Goal: Task Accomplishment & Management: Use online tool/utility

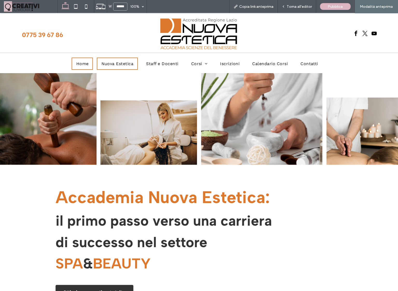
scroll to position [47, 0]
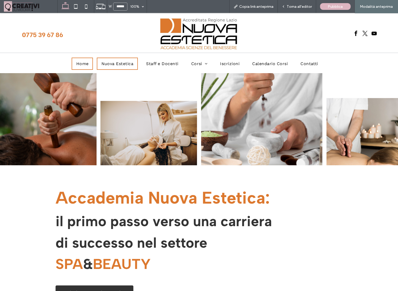
click at [116, 62] on span "Nuova Estetica" at bounding box center [117, 63] width 32 height 5
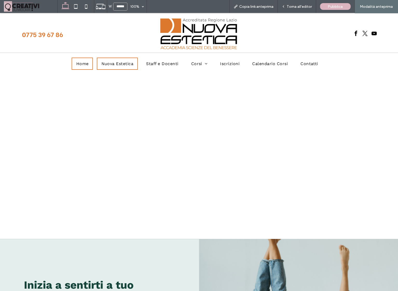
click at [78, 61] on span "Home" at bounding box center [82, 63] width 12 height 5
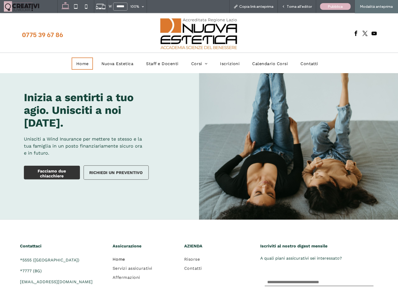
scroll to position [1354, 0]
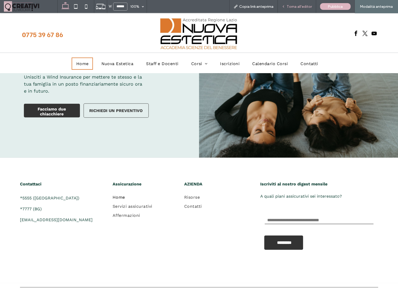
click at [300, 3] on div "Torna all'editor" at bounding box center [296, 6] width 38 height 13
click at [289, 7] on span "Torna all'editor" at bounding box center [299, 6] width 25 height 4
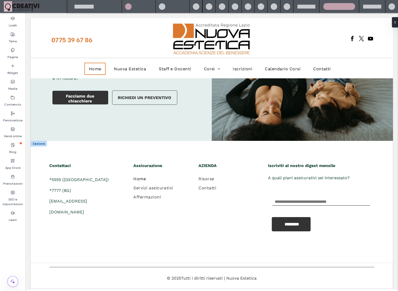
scroll to position [1331, 0]
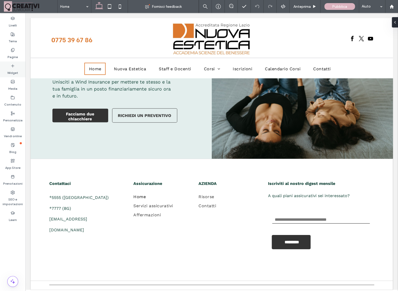
drag, startPoint x: 13, startPoint y: 67, endPoint x: 17, endPoint y: 58, distance: 9.5
click at [13, 67] on icon at bounding box center [13, 66] width 4 height 4
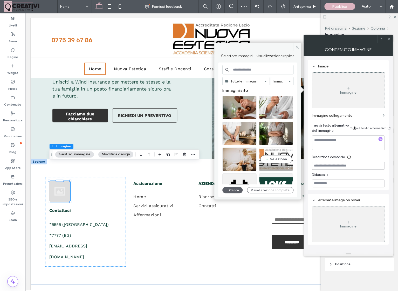
click at [282, 160] on div "Seleziona" at bounding box center [276, 159] width 34 height 23
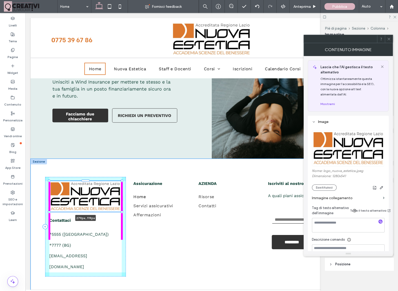
drag, startPoint x: 70, startPoint y: 171, endPoint x: 129, endPoint y: 193, distance: 62.7
click at [129, 193] on div "279px , 119px Contattaci *5555 ([GEOGRAPHIC_DATA]) *7777 (BG) [EMAIL_ADDRESS][D…" at bounding box center [212, 227] width 362 height 136
type input "***"
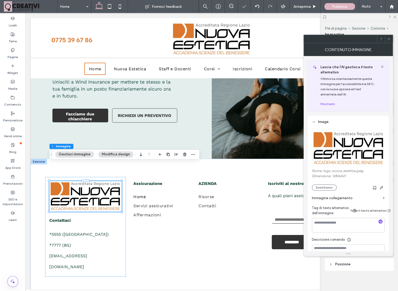
click at [391, 40] on div at bounding box center [389, 39] width 8 height 8
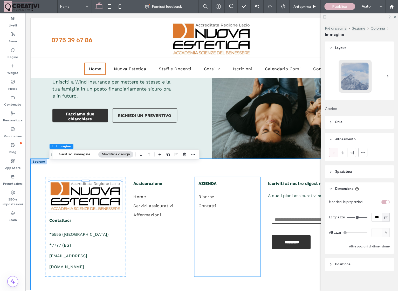
click at [213, 231] on div "AZIENDA Risorse Contatti" at bounding box center [227, 226] width 66 height 99
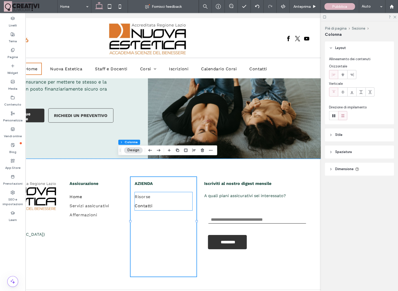
scroll to position [0, 77]
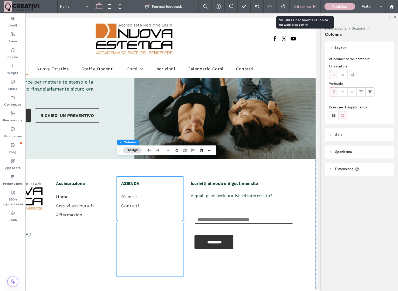
click at [307, 7] on span "Anteprima" at bounding box center [301, 6] width 17 height 4
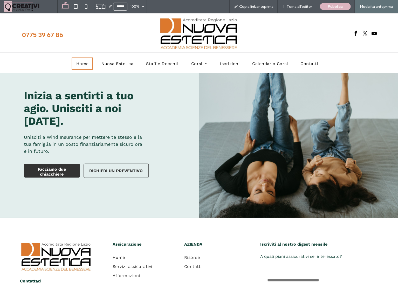
scroll to position [1357, 0]
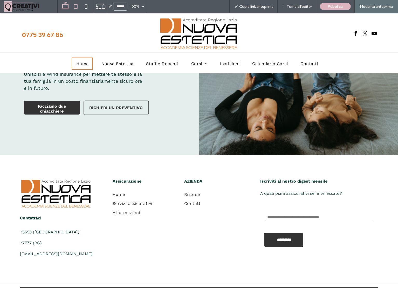
click at [74, 9] on icon at bounding box center [76, 6] width 10 height 10
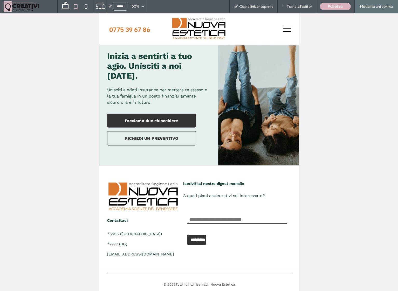
scroll to position [1313, 0]
click at [90, 6] on icon at bounding box center [86, 6] width 10 height 10
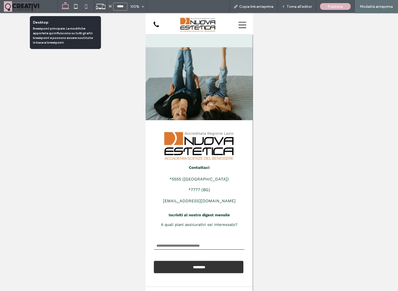
click at [63, 9] on icon at bounding box center [65, 6] width 10 height 10
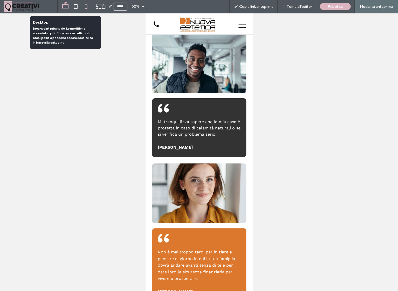
type input "******"
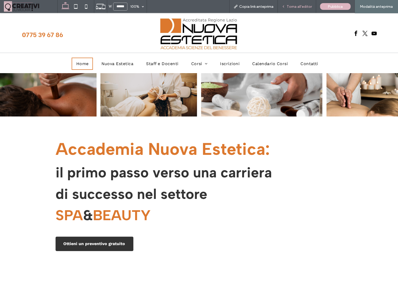
scroll to position [90, 0]
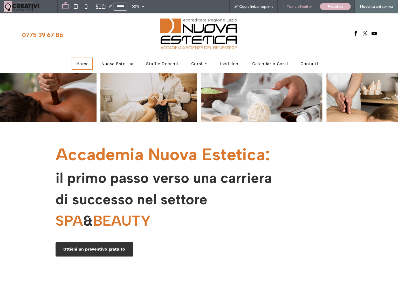
click at [302, 4] on span "Torna all'editor" at bounding box center [299, 6] width 25 height 4
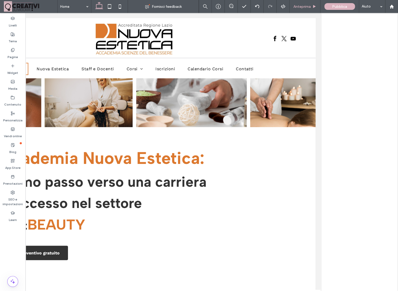
scroll to position [0, 77]
